Goal: Task Accomplishment & Management: Manage account settings

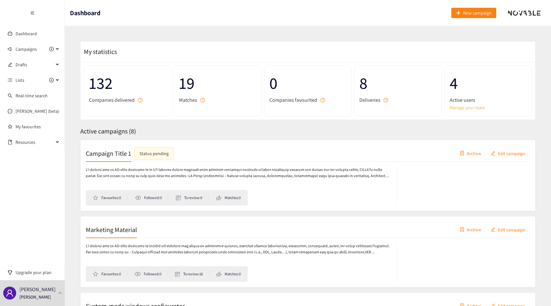
click at [459, 107] on link "Manage your team" at bounding box center [487, 107] width 77 height 7
click at [47, 298] on p "Thibaut Jacobs" at bounding box center [34, 297] width 31 height 7
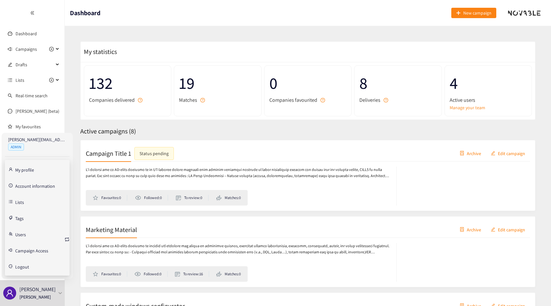
click at [34, 267] on span "Logout" at bounding box center [40, 266] width 50 height 13
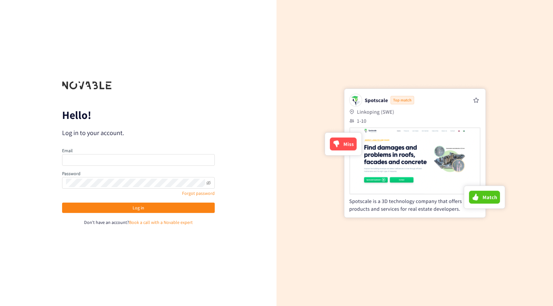
click at [202, 65] on div "Hello! Log in to your account. Email Password Forgot password Log in Don't have…" at bounding box center [138, 153] width 277 height 306
click at [116, 169] on div "Email Password Forgot password Log in Don't have an account? Book a call with a…" at bounding box center [138, 186] width 153 height 79
click at [122, 166] on div "Email" at bounding box center [138, 157] width 153 height 20
click at [127, 161] on input "email" at bounding box center [138, 160] width 153 height 12
type input "lero"
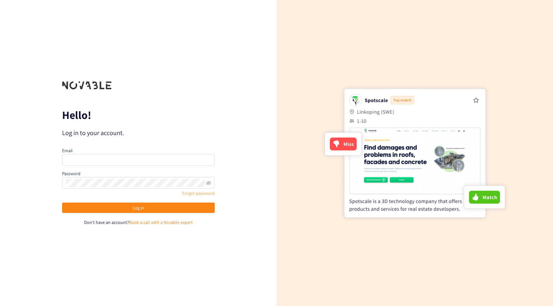
click at [207, 193] on link "Forgot password" at bounding box center [198, 194] width 33 height 6
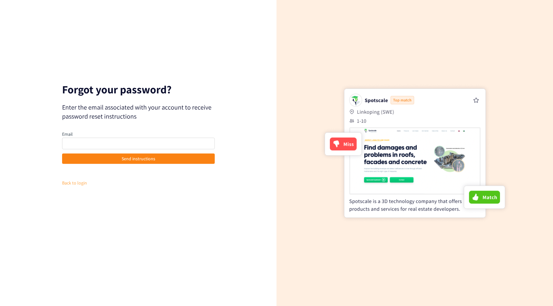
click at [75, 182] on link "Back to login" at bounding box center [74, 183] width 25 height 6
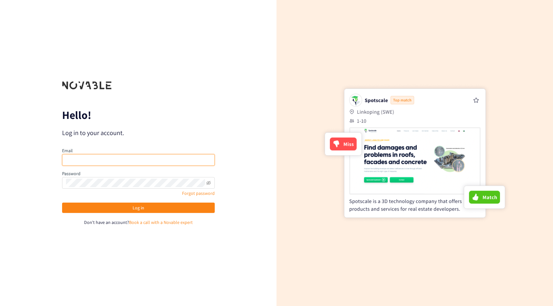
click at [110, 161] on input "email" at bounding box center [138, 160] width 153 height 12
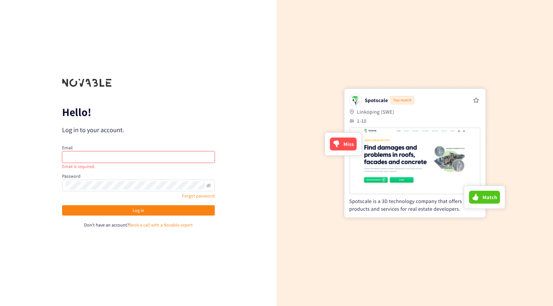
type input "[PERSON_NAME][EMAIL_ADDRESS][PERSON_NAME][DOMAIN_NAME]"
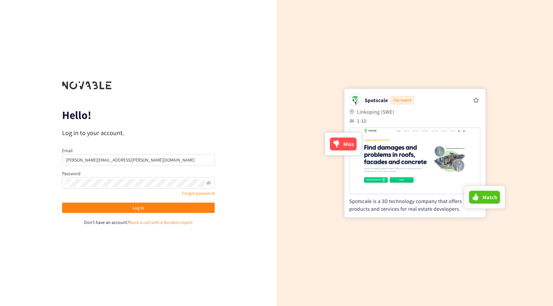
click at [126, 200] on div "Email [PERSON_NAME][EMAIL_ADDRESS][PERSON_NAME][DOMAIN_NAME] Password Forgot pa…" at bounding box center [138, 186] width 153 height 79
click at [140, 201] on div "Email [PERSON_NAME][EMAIL_ADDRESS][PERSON_NAME][DOMAIN_NAME] Password Forgot pa…" at bounding box center [138, 186] width 153 height 79
click at [140, 203] on button "Log in" at bounding box center [138, 208] width 153 height 10
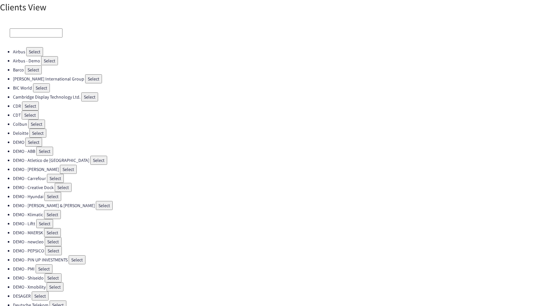
click at [25, 34] on input at bounding box center [36, 32] width 53 height 9
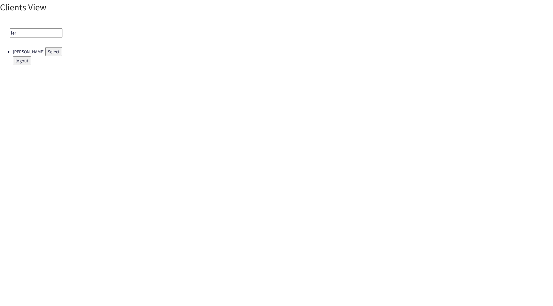
type input "ler"
click at [45, 55] on button "Select" at bounding box center [53, 51] width 17 height 9
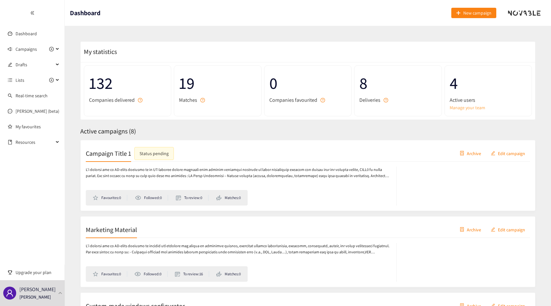
click at [463, 111] on link "Manage your team" at bounding box center [487, 107] width 77 height 7
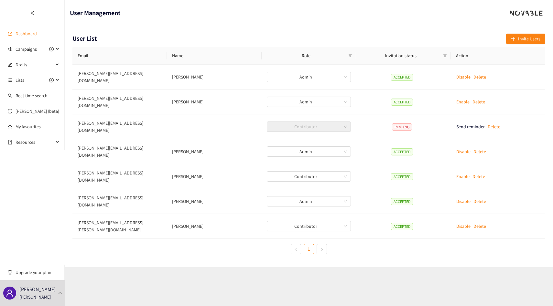
click at [21, 32] on link "Dashboard" at bounding box center [26, 34] width 21 height 6
